Goal: Task Accomplishment & Management: Manage account settings

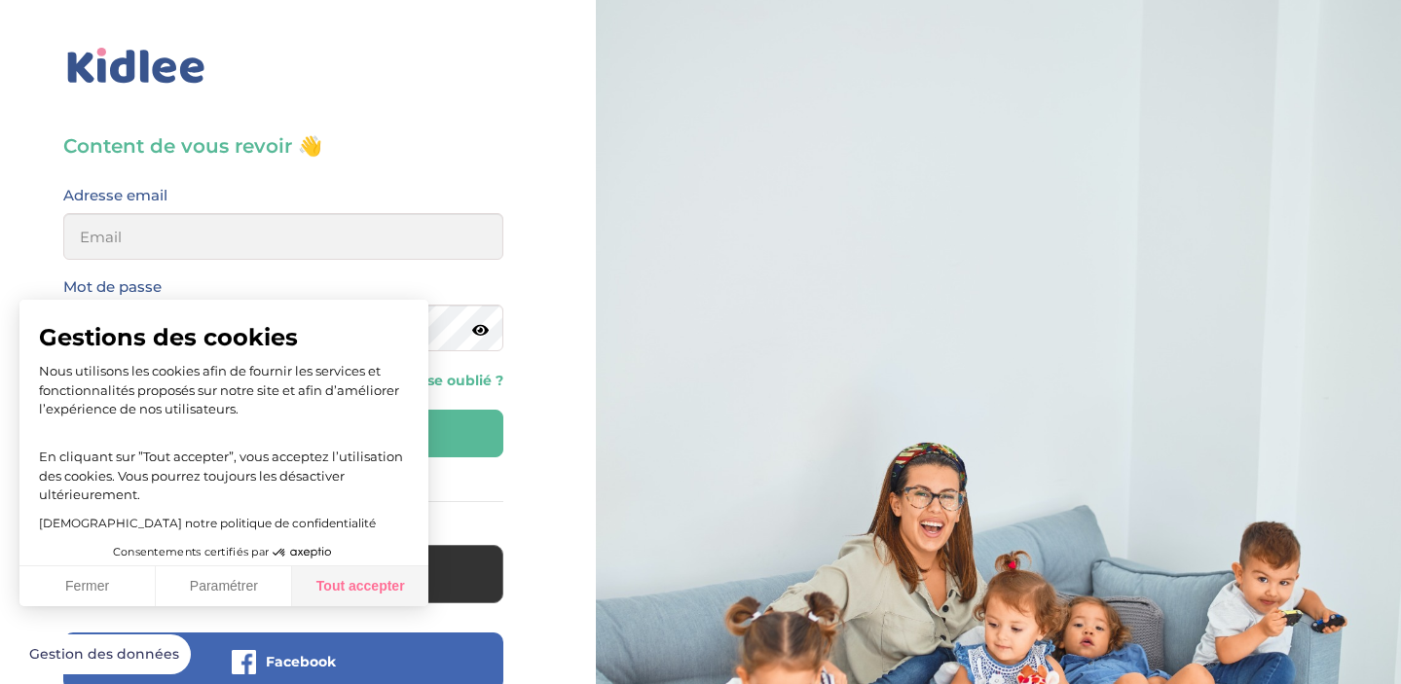
click at [386, 578] on button "Tout accepter" at bounding box center [360, 587] width 136 height 41
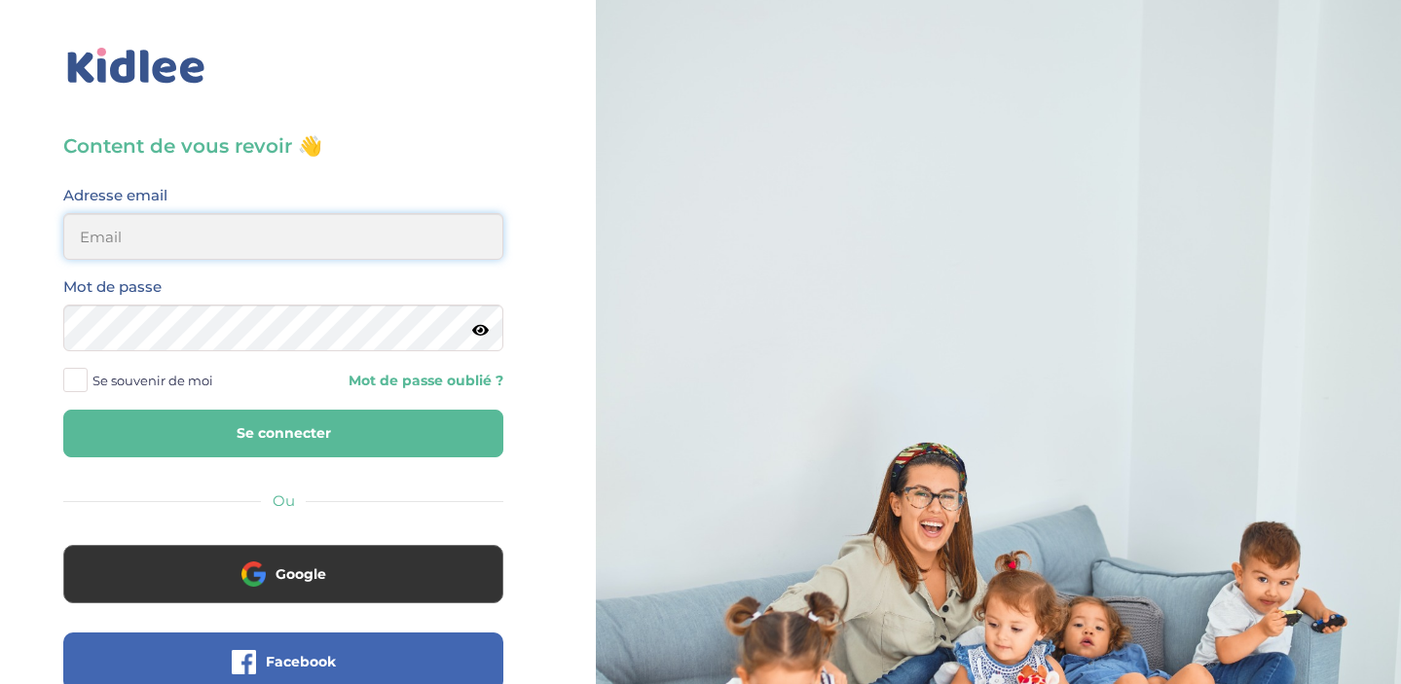
click at [171, 230] on input "email" at bounding box center [283, 236] width 440 height 47
type input "beenaparadin@gmail.com"
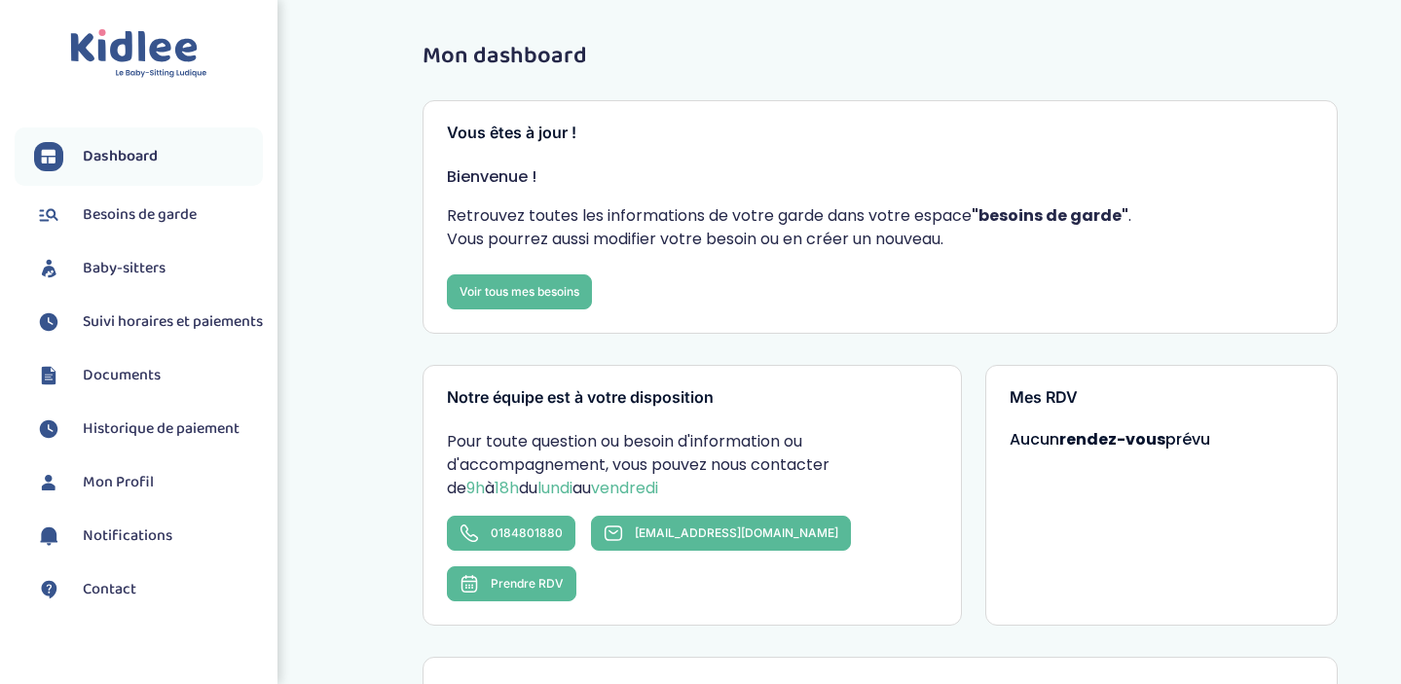
click at [140, 266] on span "Baby-sitters" at bounding box center [124, 268] width 83 height 23
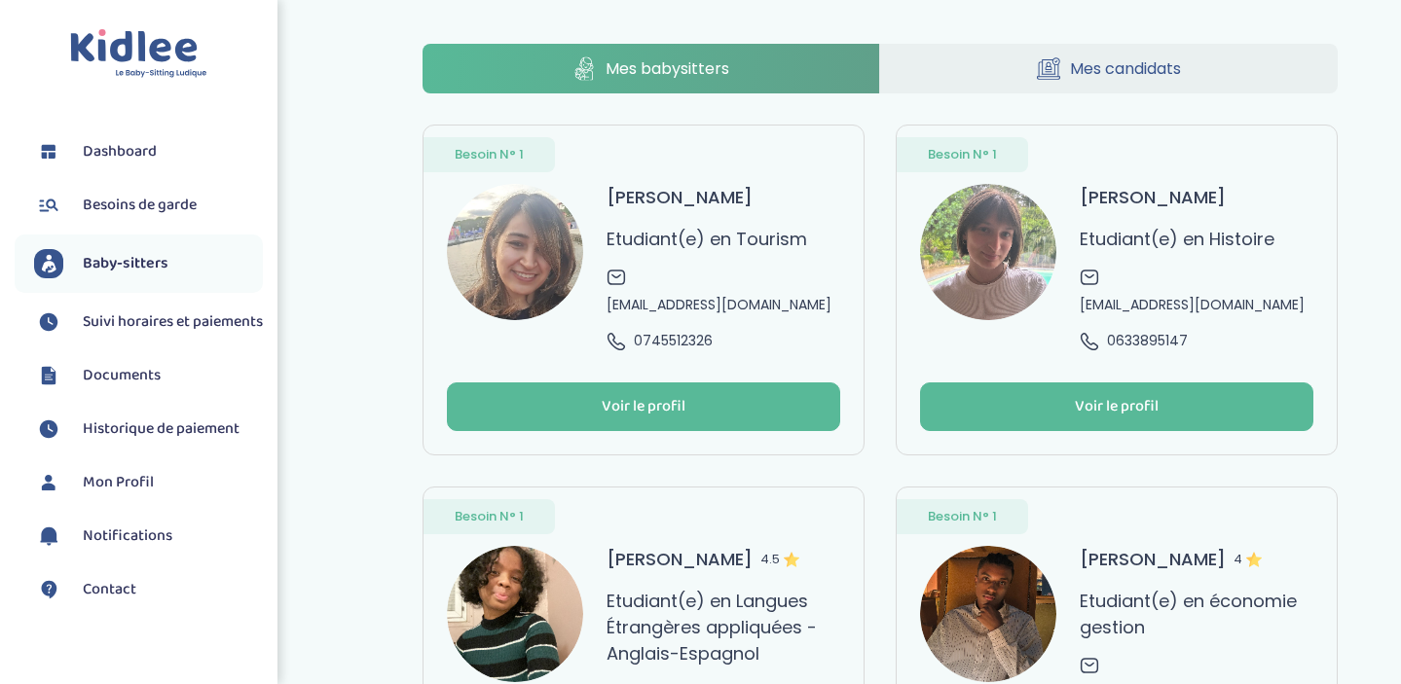
click at [159, 320] on span "Suivi horaires et paiements" at bounding box center [173, 322] width 180 height 23
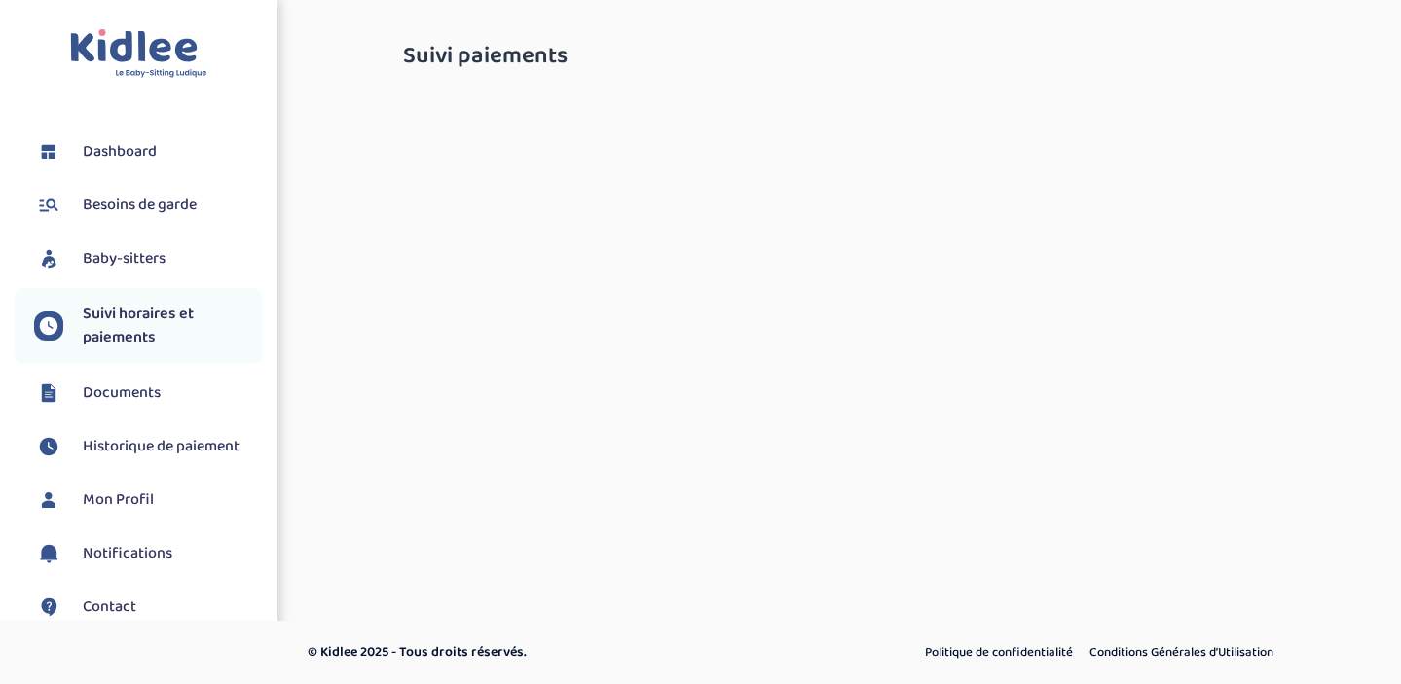
select select "septembre 2025"
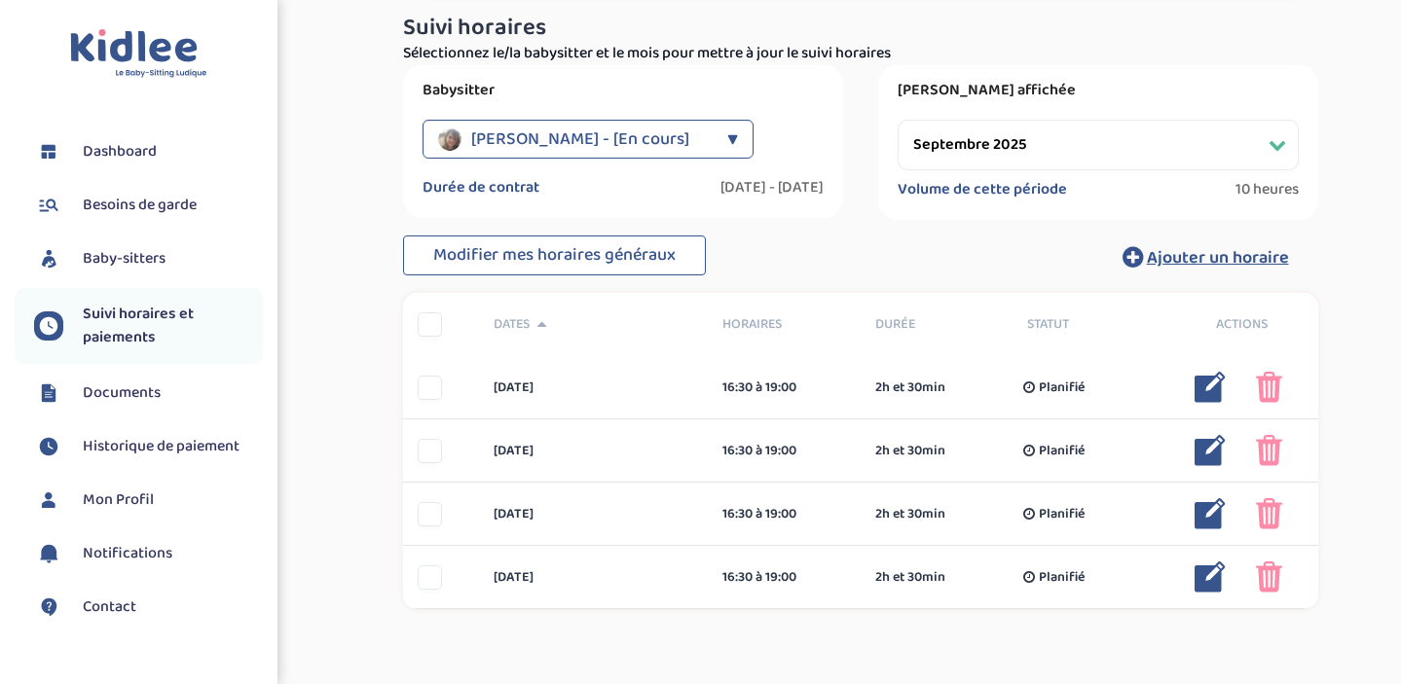
scroll to position [162, 0]
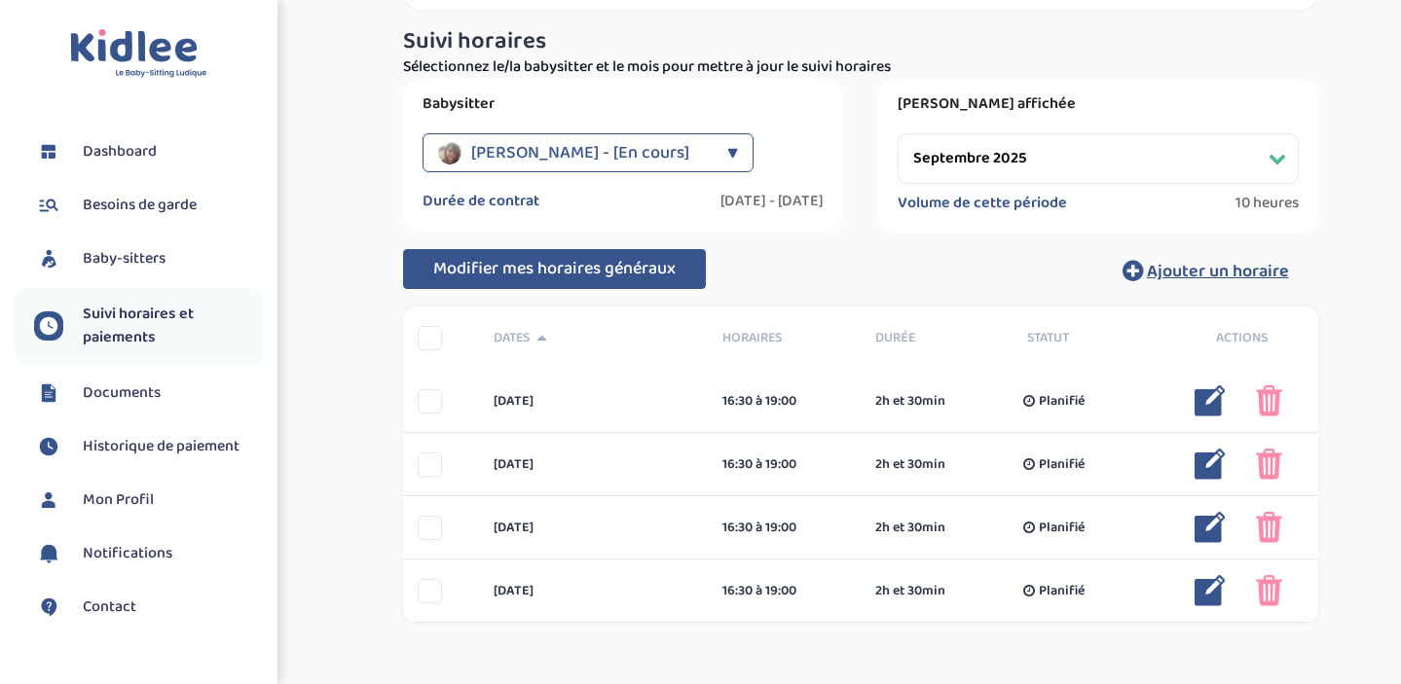
click at [601, 271] on span "Modifier mes horaires généraux" at bounding box center [554, 268] width 242 height 27
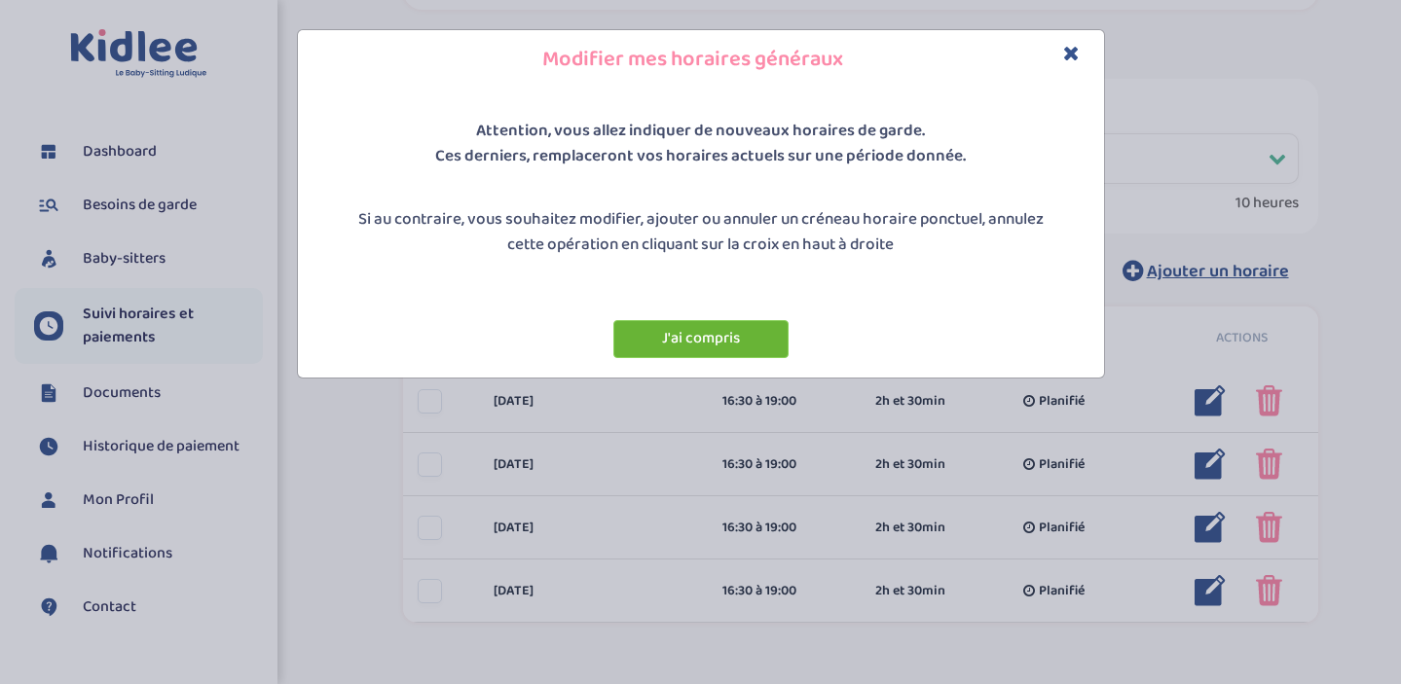
click at [736, 340] on button "J'ai compris" at bounding box center [700, 339] width 175 height 38
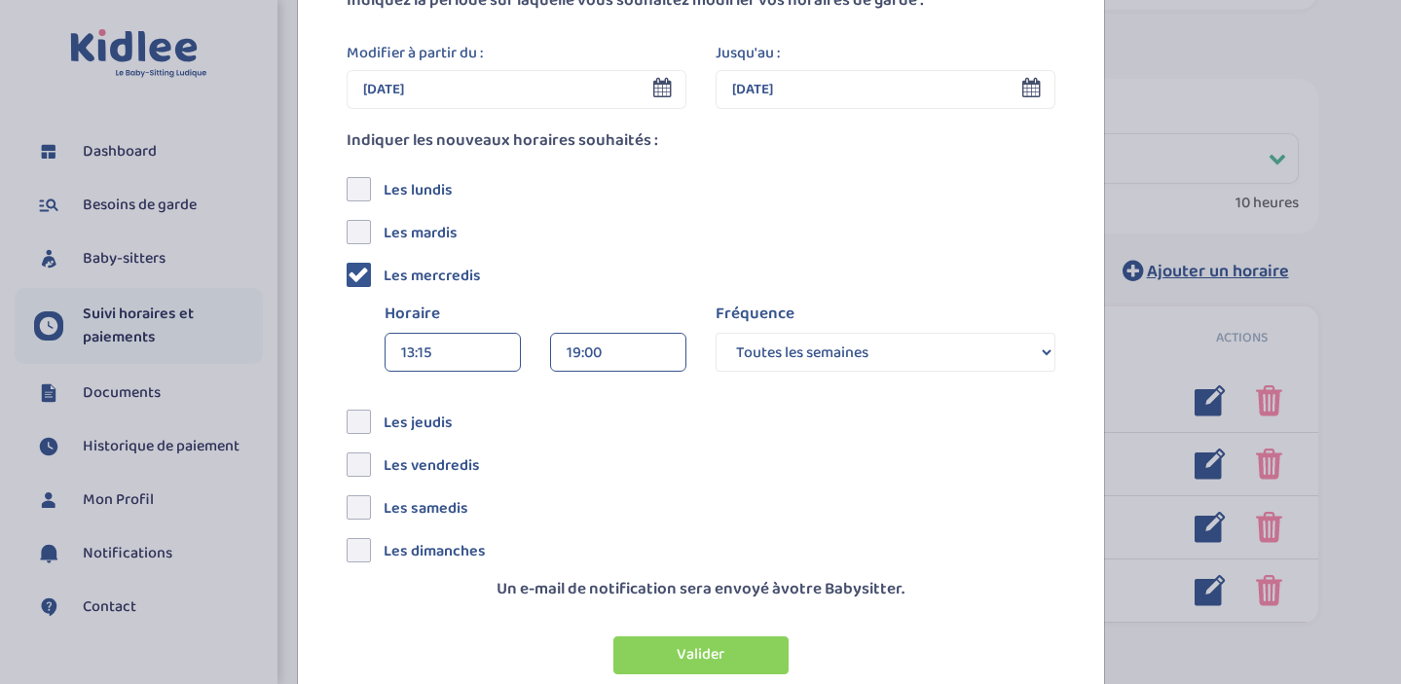
scroll to position [235, 0]
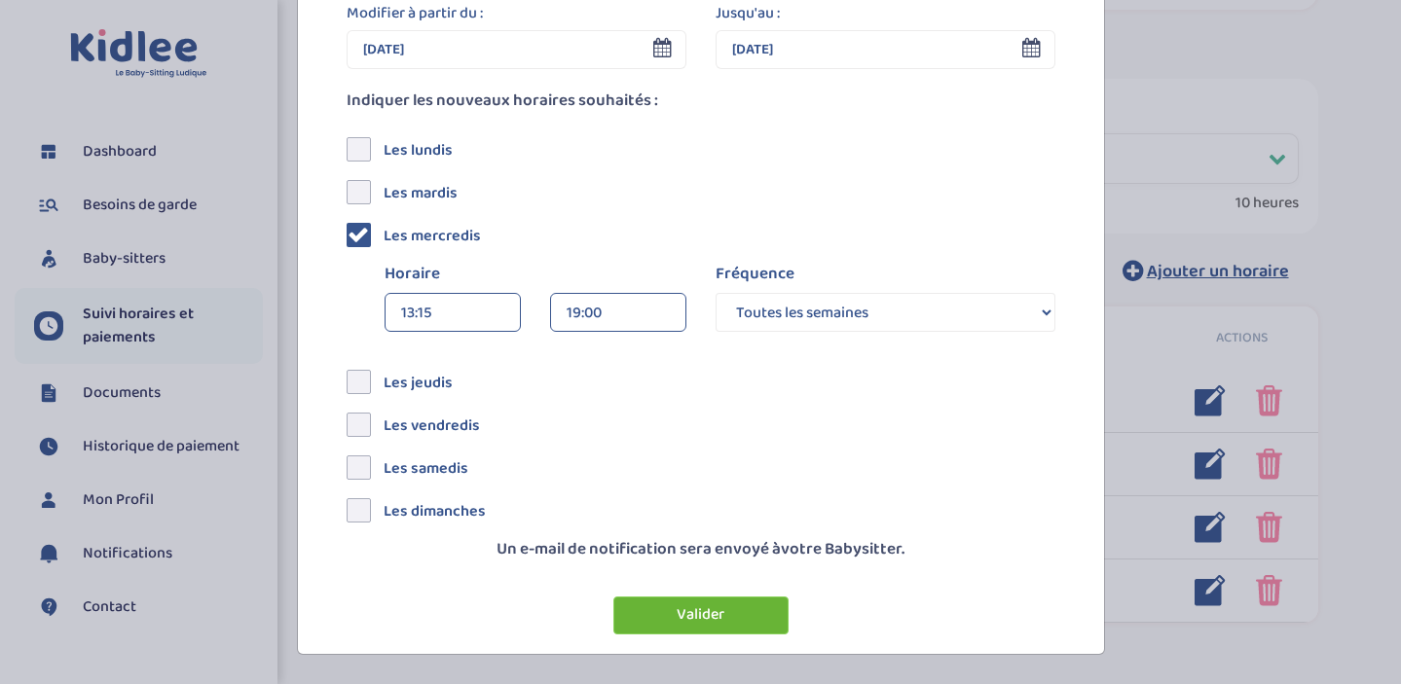
click at [742, 615] on button "Valider" at bounding box center [700, 616] width 175 height 38
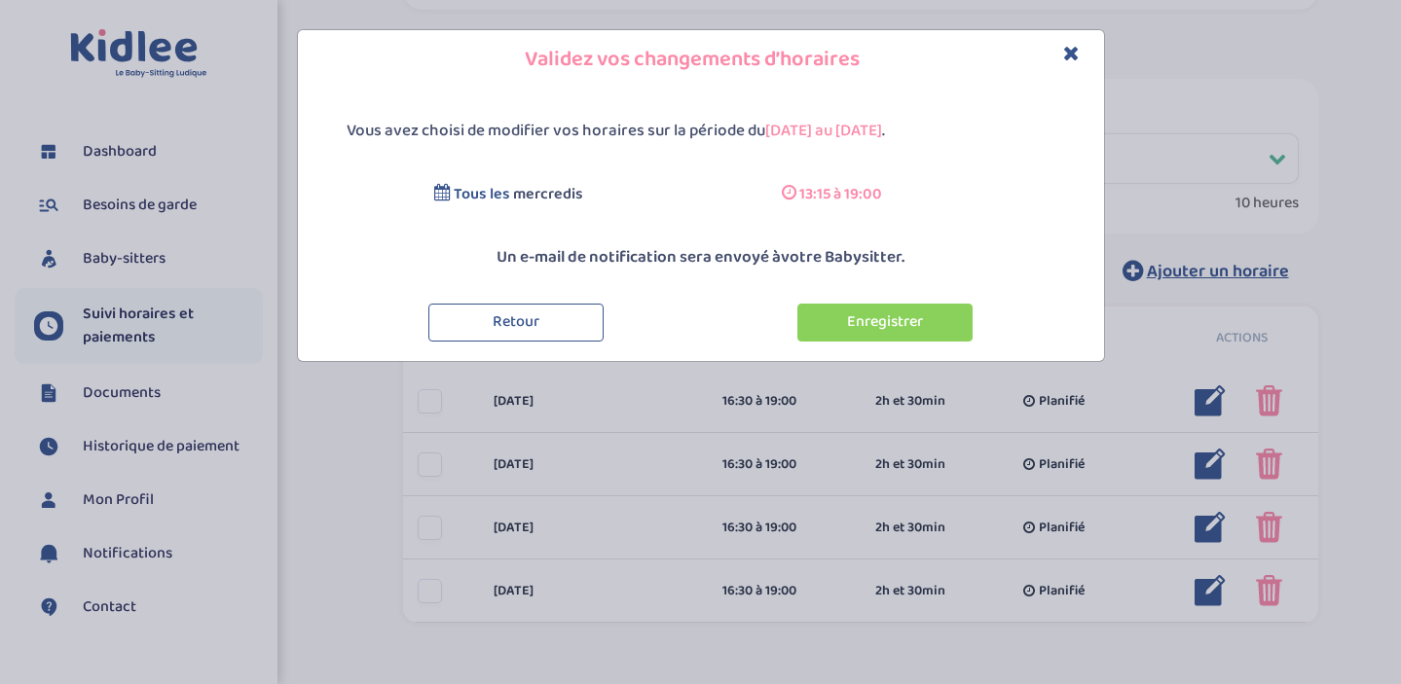
scroll to position [0, 0]
click at [927, 307] on button "Enregistrer" at bounding box center [884, 323] width 175 height 38
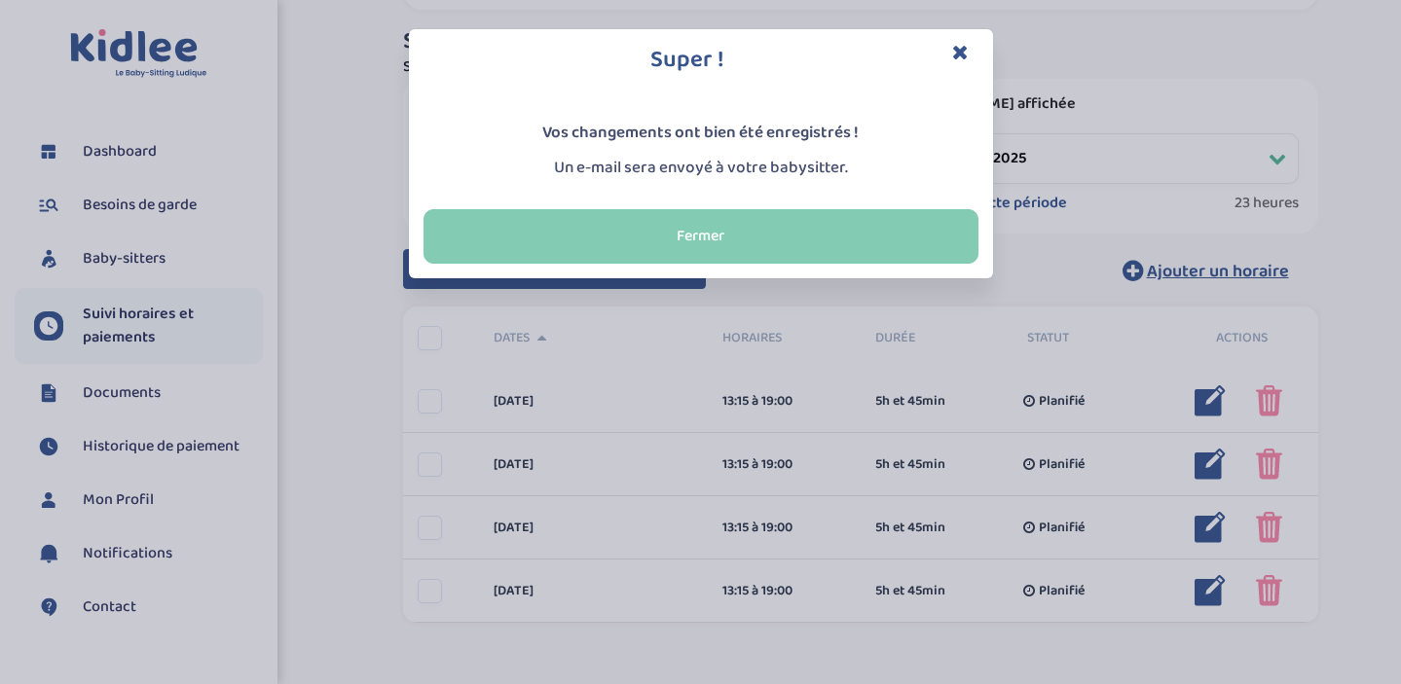
click at [716, 249] on button "Fermer" at bounding box center [700, 236] width 555 height 55
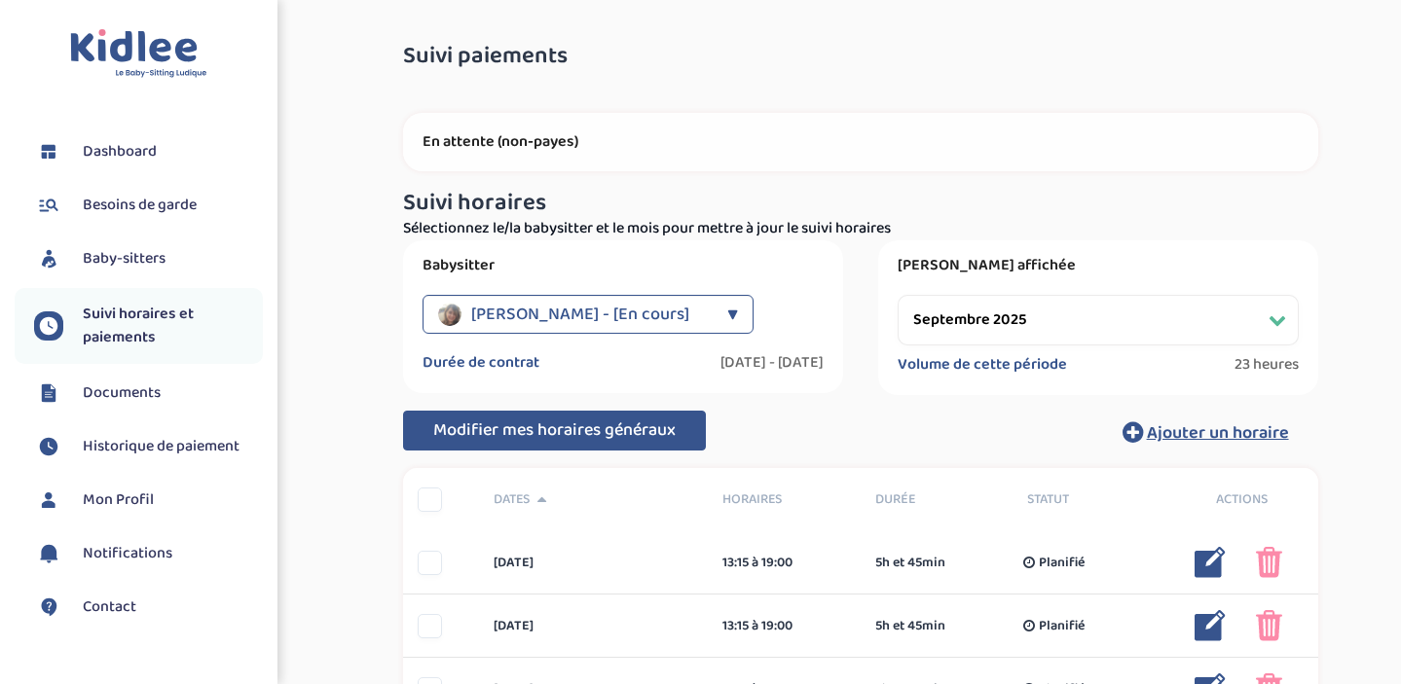
click at [139, 161] on span "Dashboard" at bounding box center [120, 151] width 74 height 23
